Goal: Task Accomplishment & Management: Manage account settings

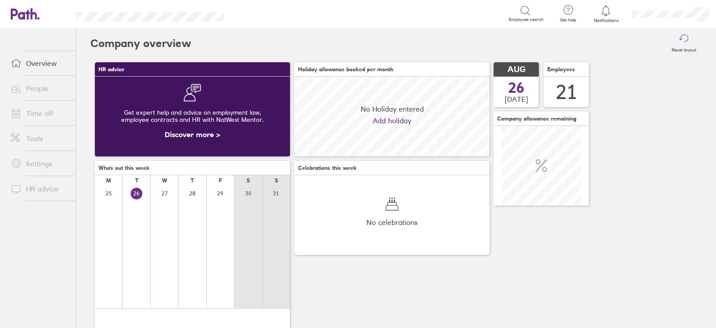
scroll to position [79, 195]
click at [25, 113] on span at bounding box center [15, 113] width 22 height 11
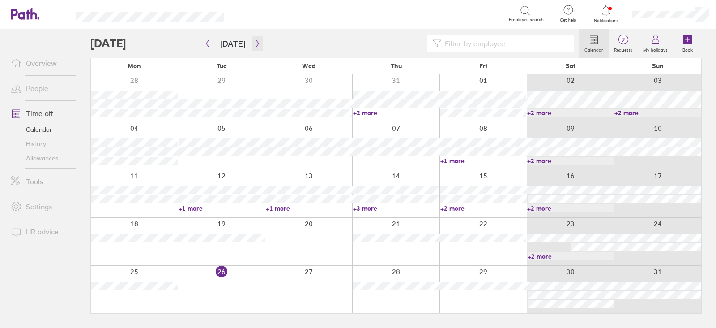
click at [256, 47] on button "button" at bounding box center [257, 43] width 11 height 15
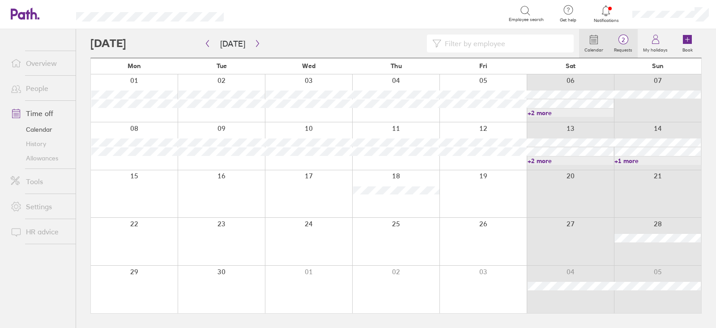
click at [622, 42] on span "2" at bounding box center [623, 39] width 29 height 7
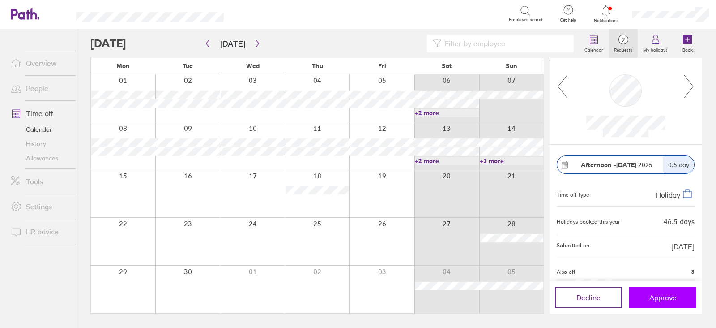
click at [647, 298] on button "Approve" at bounding box center [662, 296] width 67 height 21
